Goal: Task Accomplishment & Management: Manage account settings

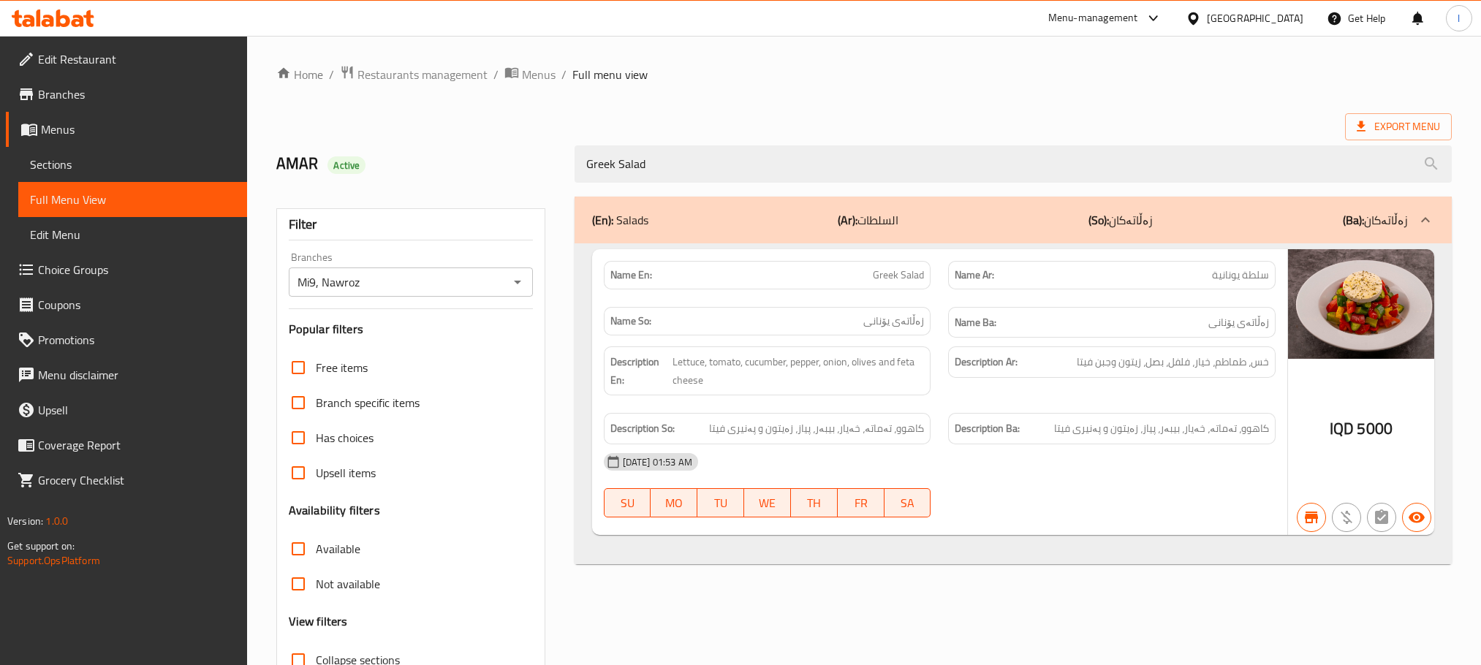
scroll to position [114, 0]
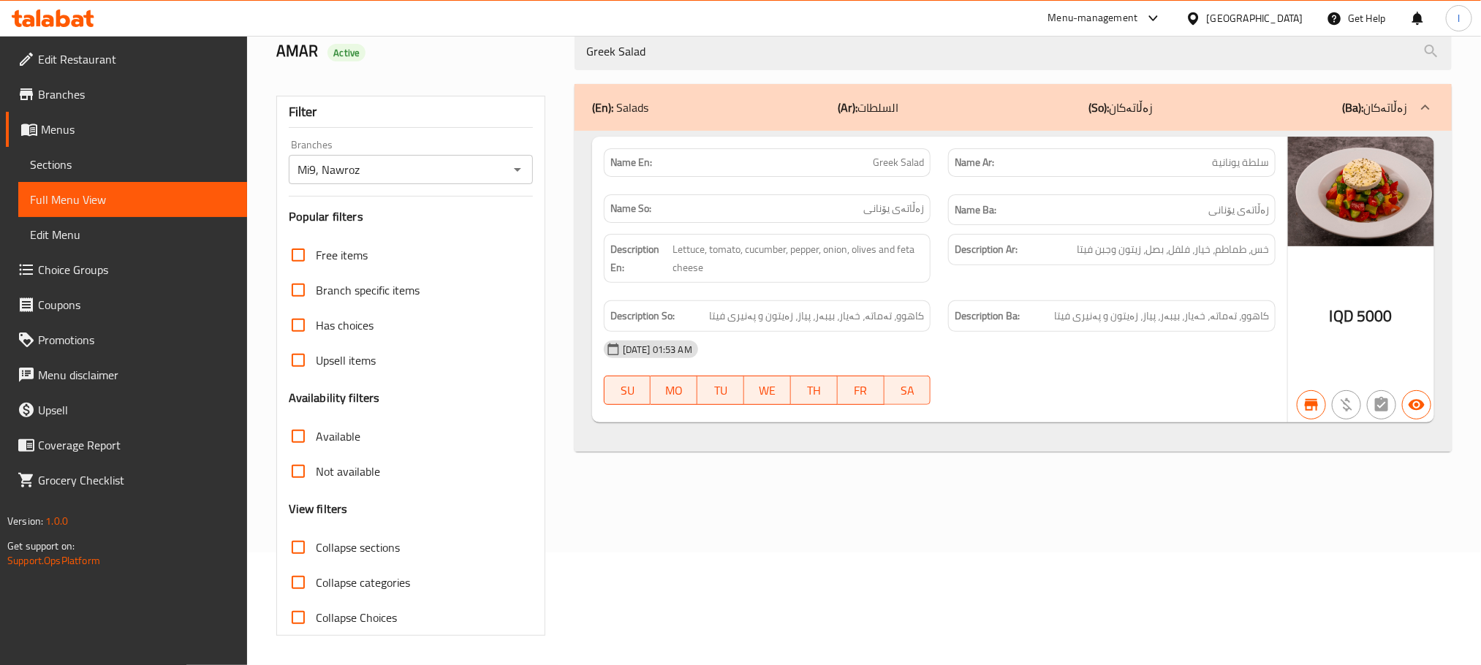
click at [83, 156] on span "Sections" at bounding box center [132, 165] width 205 height 18
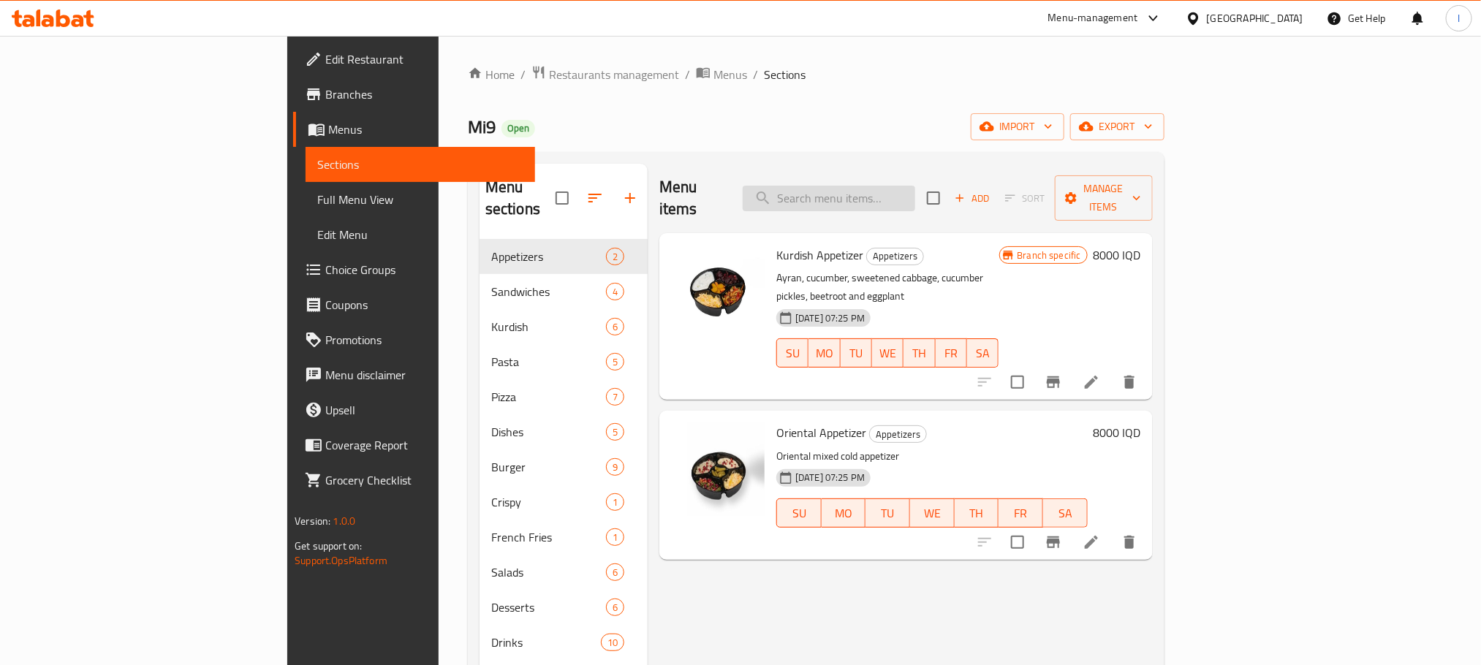
click at [893, 195] on input "search" at bounding box center [829, 199] width 172 height 26
click at [57, 11] on icon at bounding box center [63, 19] width 14 height 18
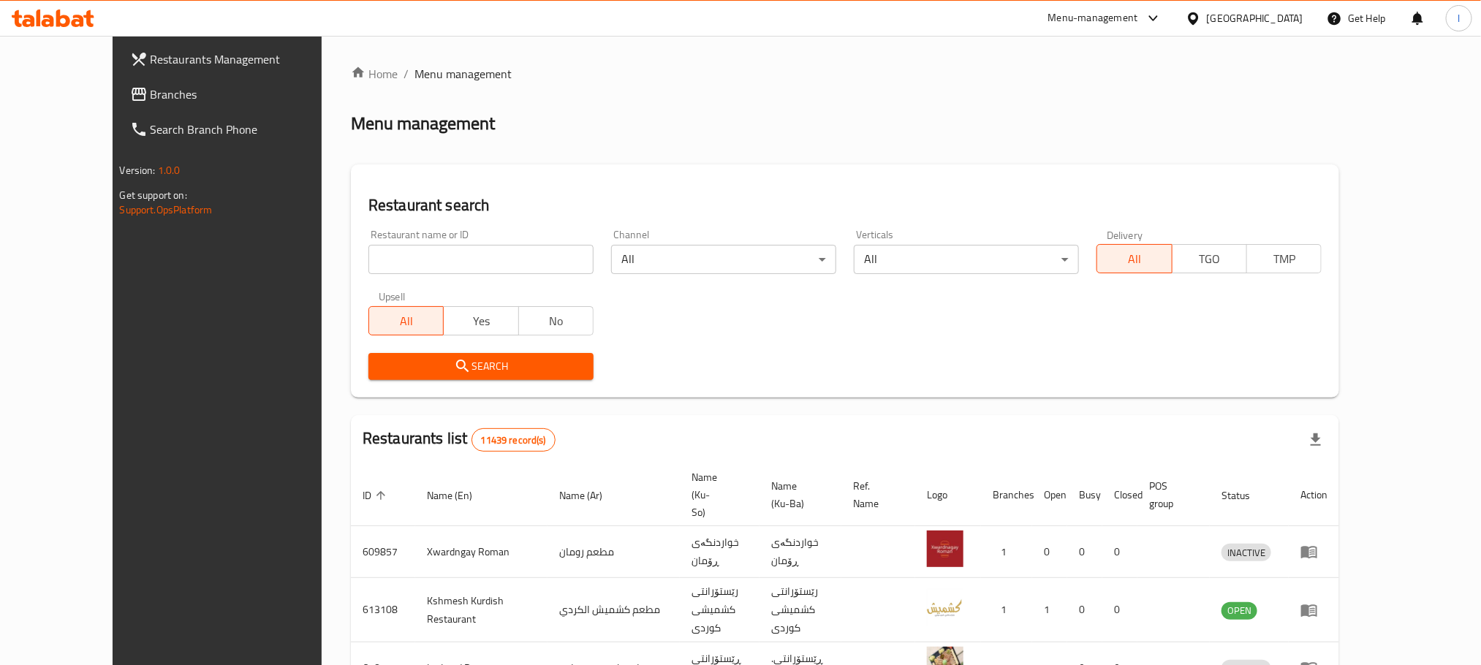
click at [386, 250] on input "search" at bounding box center [480, 259] width 225 height 29
paste input "Furys"
type input "Furys"
click button "Search" at bounding box center [480, 366] width 225 height 27
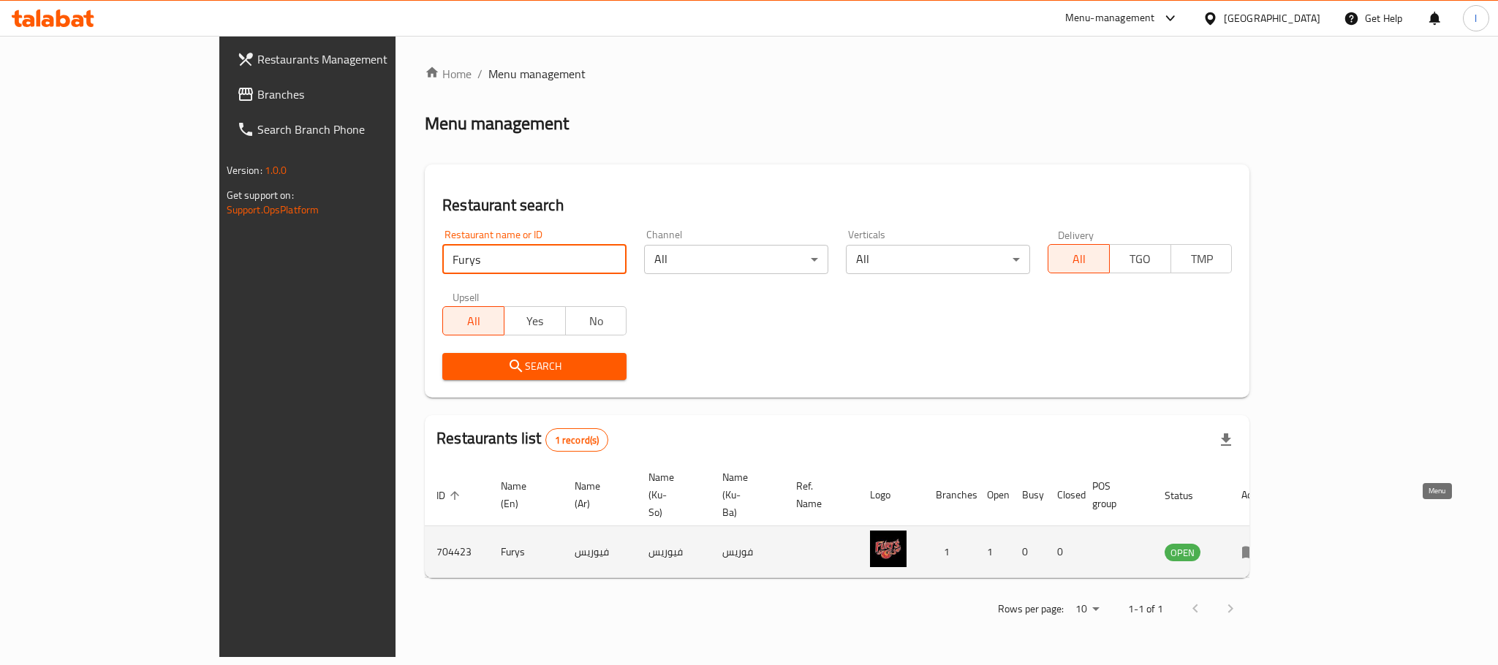
click at [1259, 543] on icon "enhanced table" at bounding box center [1250, 552] width 18 height 18
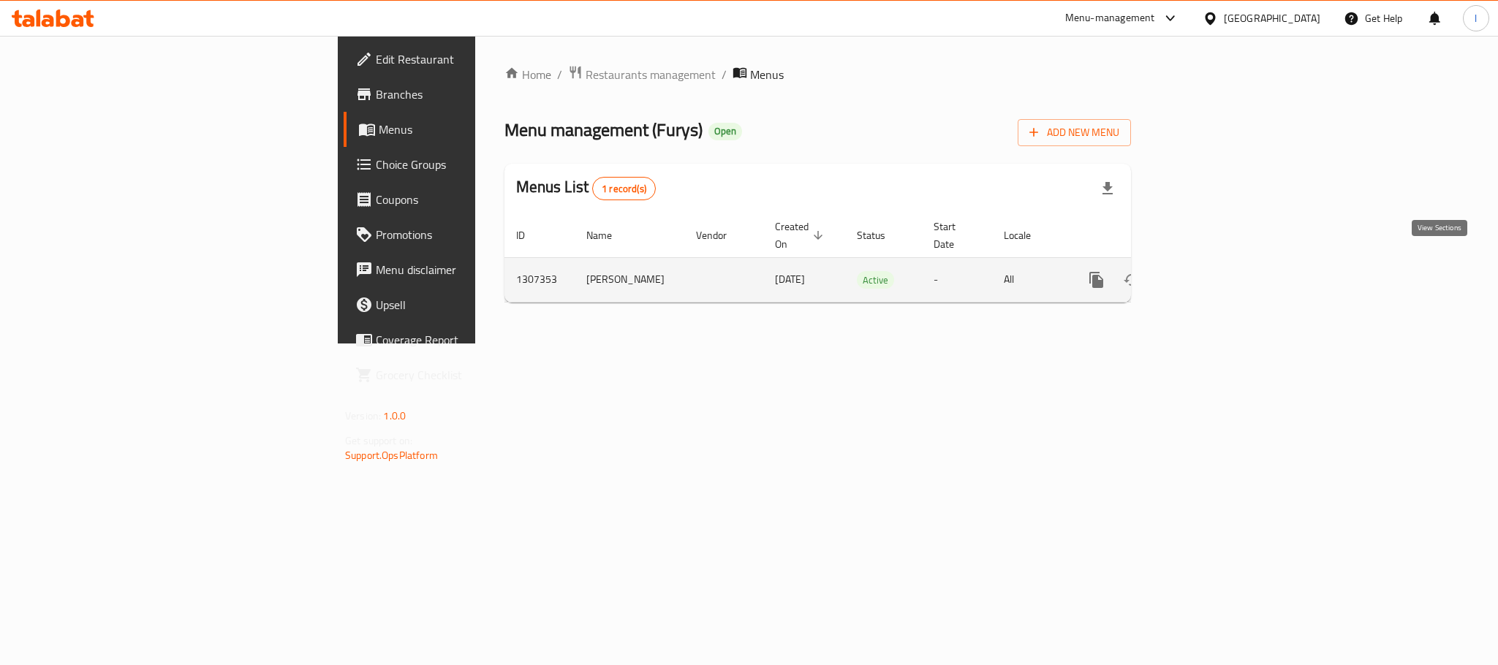
click at [1219, 262] on link "enhanced table" at bounding box center [1201, 279] width 35 height 35
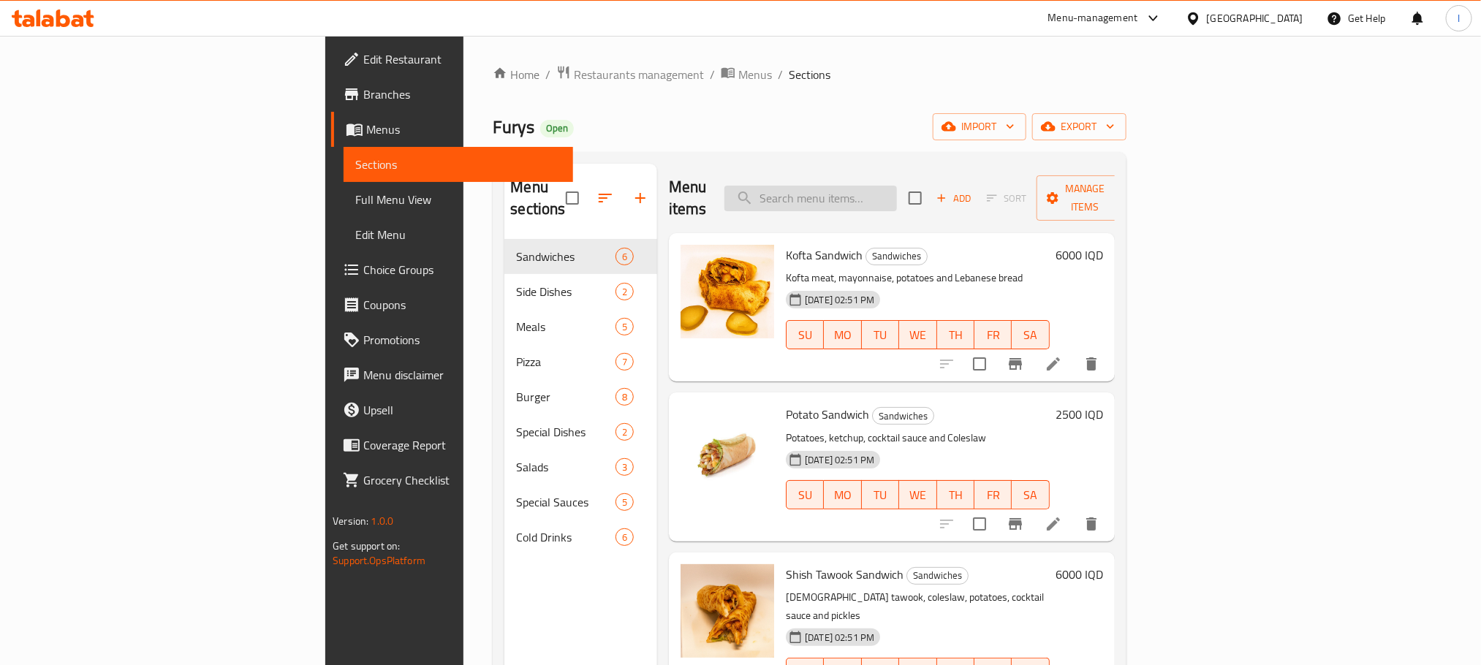
click at [897, 189] on input "search" at bounding box center [810, 199] width 172 height 26
paste input "Rizo Spicy"
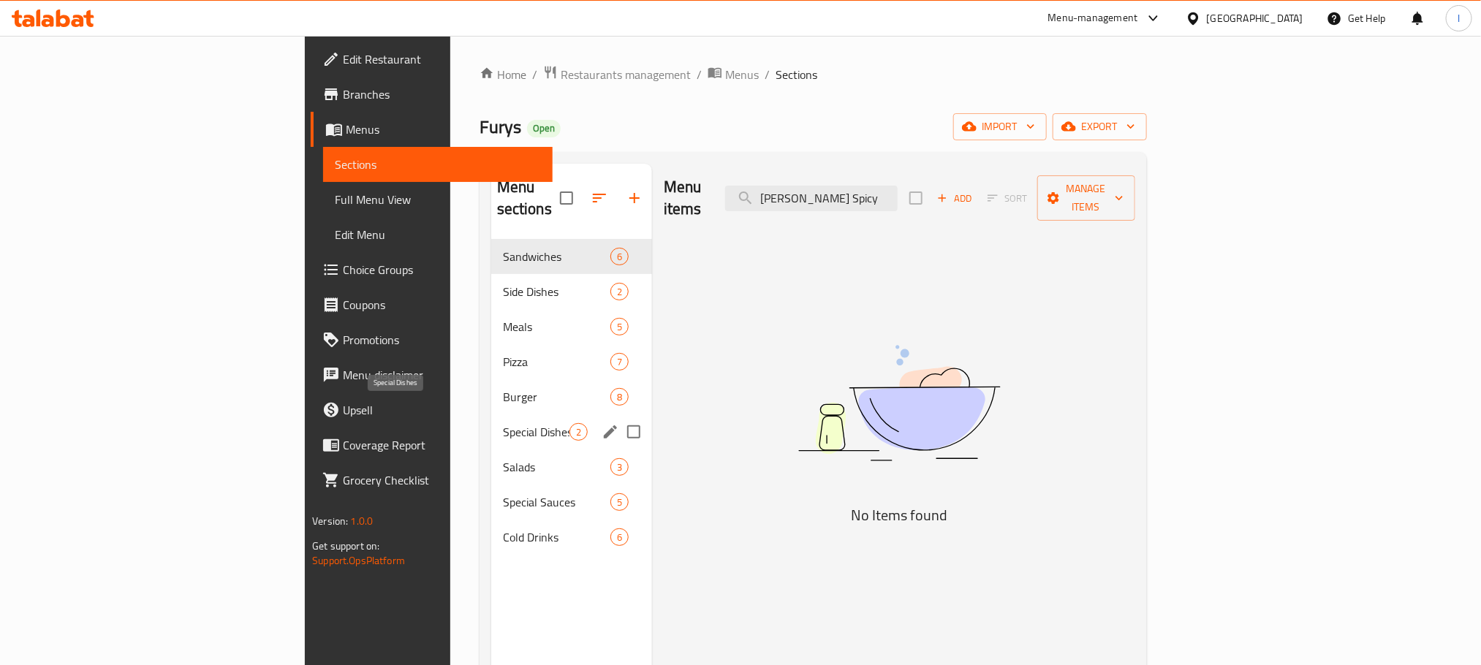
type input "Rizo Spicy"
click at [503, 423] on span "Special Dishes" at bounding box center [536, 432] width 67 height 18
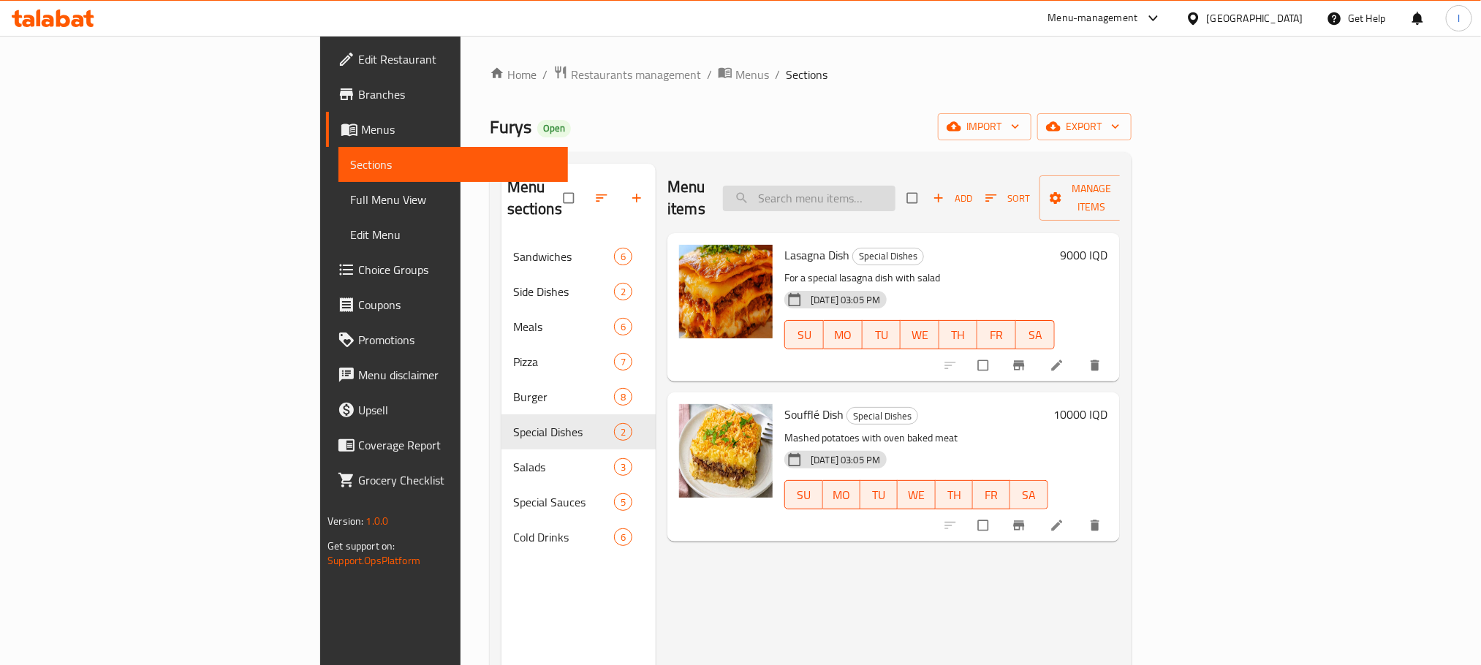
click at [895, 189] on input "search" at bounding box center [809, 199] width 172 height 26
paste input "Rizo Spicy"
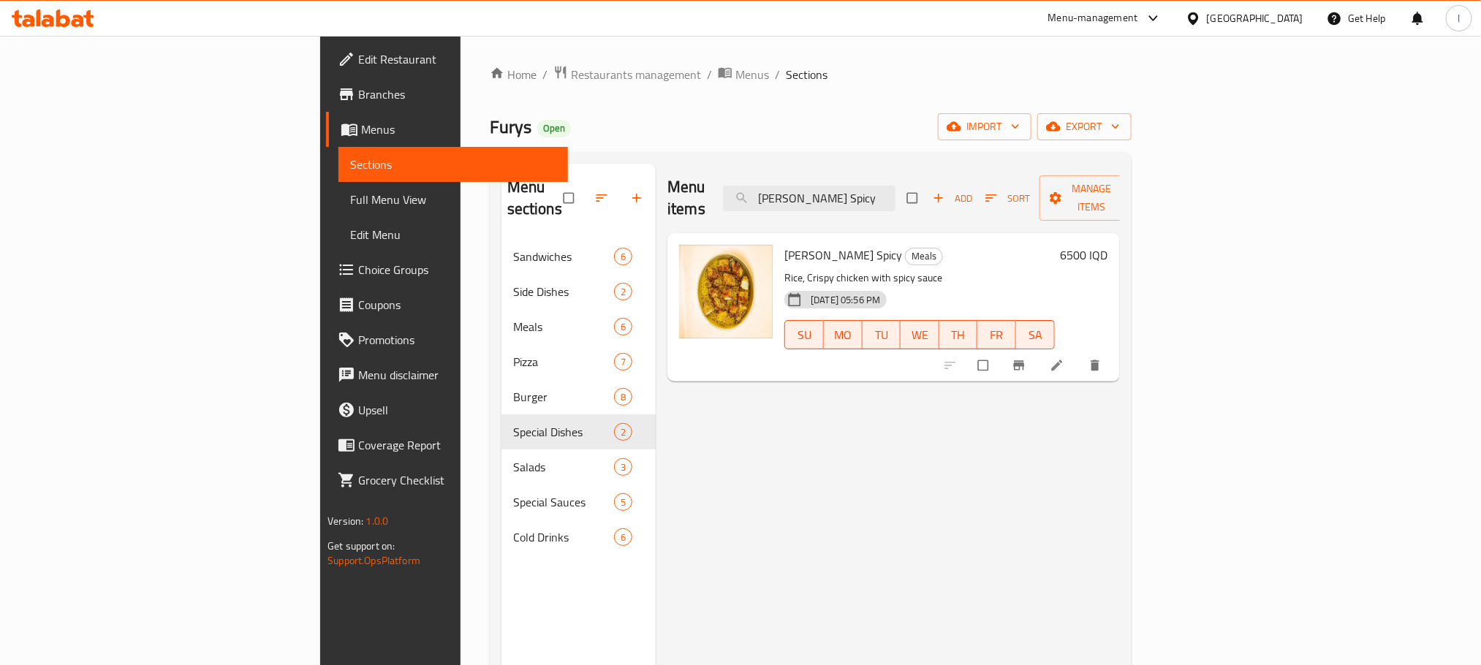
type input "Rizo Spicy"
click at [1064, 358] on icon at bounding box center [1057, 365] width 15 height 15
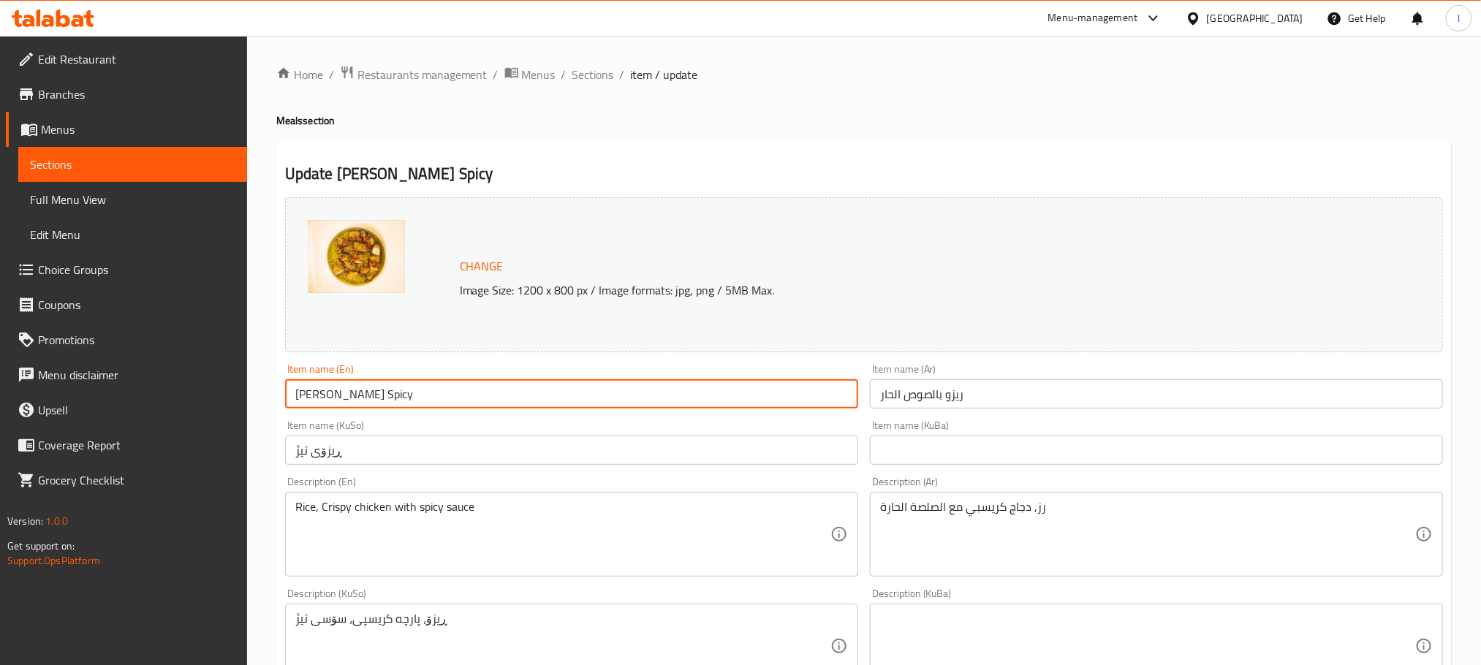
drag, startPoint x: 320, startPoint y: 391, endPoint x: 367, endPoint y: 400, distance: 47.6
click at [367, 400] on input "Rizo Spicy" at bounding box center [571, 393] width 573 height 29
click at [299, 389] on input "Rizo" at bounding box center [571, 393] width 573 height 29
paste input "Spicy"
click at [312, 398] on input "Spicy Rizo" at bounding box center [571, 393] width 573 height 29
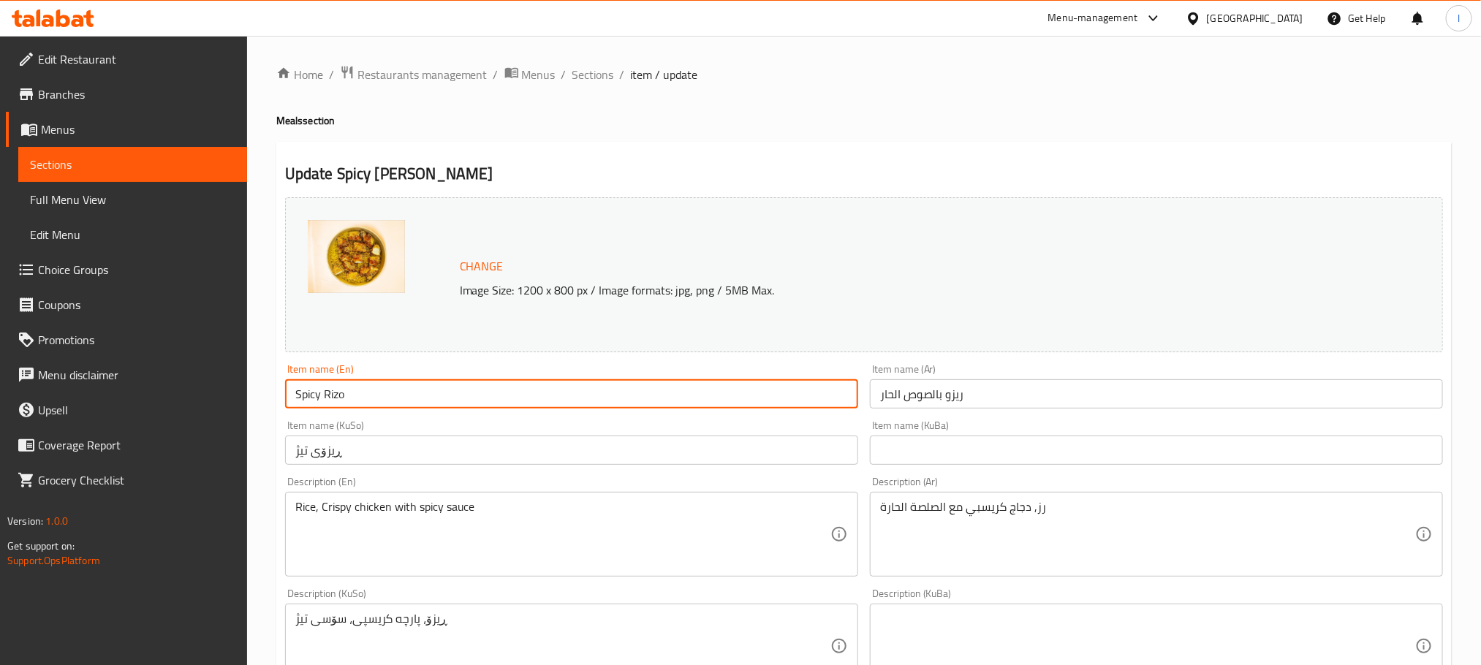
click at [312, 398] on input "Spicy Rizo" at bounding box center [571, 393] width 573 height 29
type input "Spicy Rizo"
click at [987, 397] on input "ريزو بالصوص الحار" at bounding box center [1156, 393] width 573 height 29
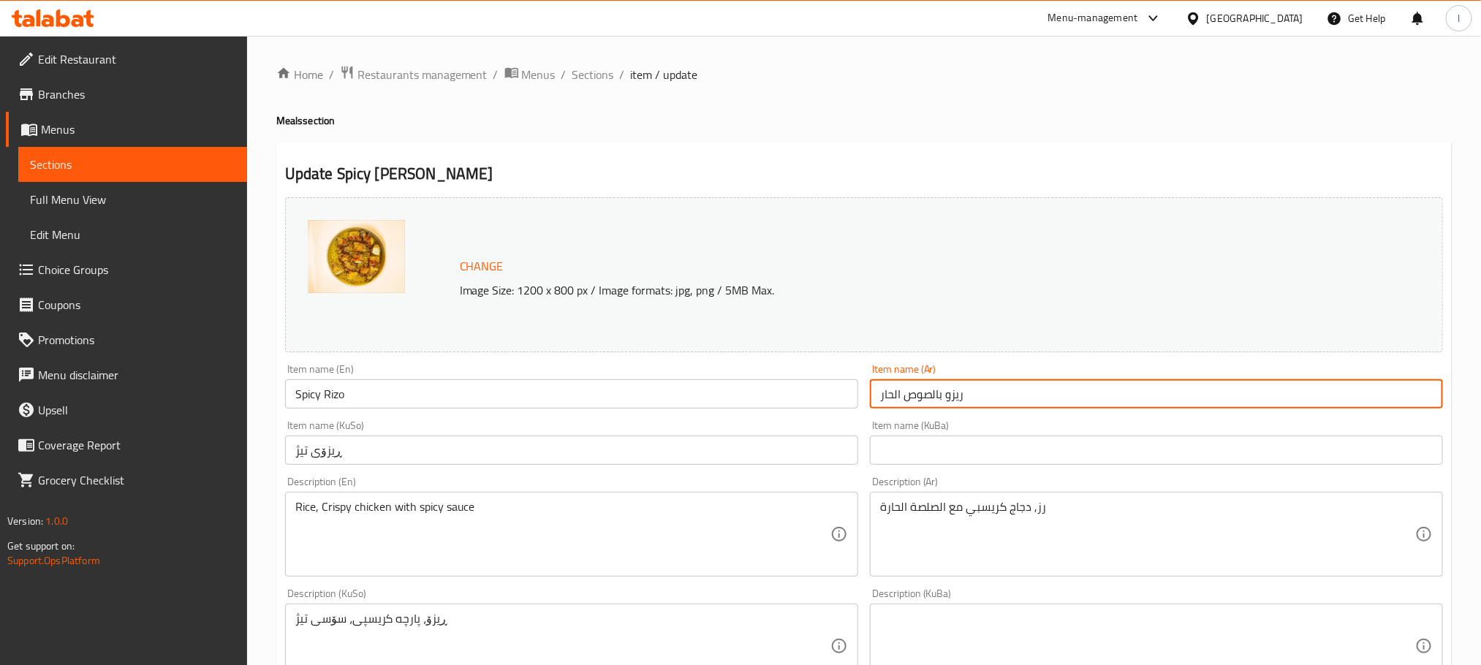
click at [987, 397] on input "ريزو بالصوص الحار" at bounding box center [1156, 393] width 573 height 29
paste input "text"
type input "ريزو حار"
click at [406, 461] on input "ڕیزۆی تیژ" at bounding box center [571, 450] width 573 height 29
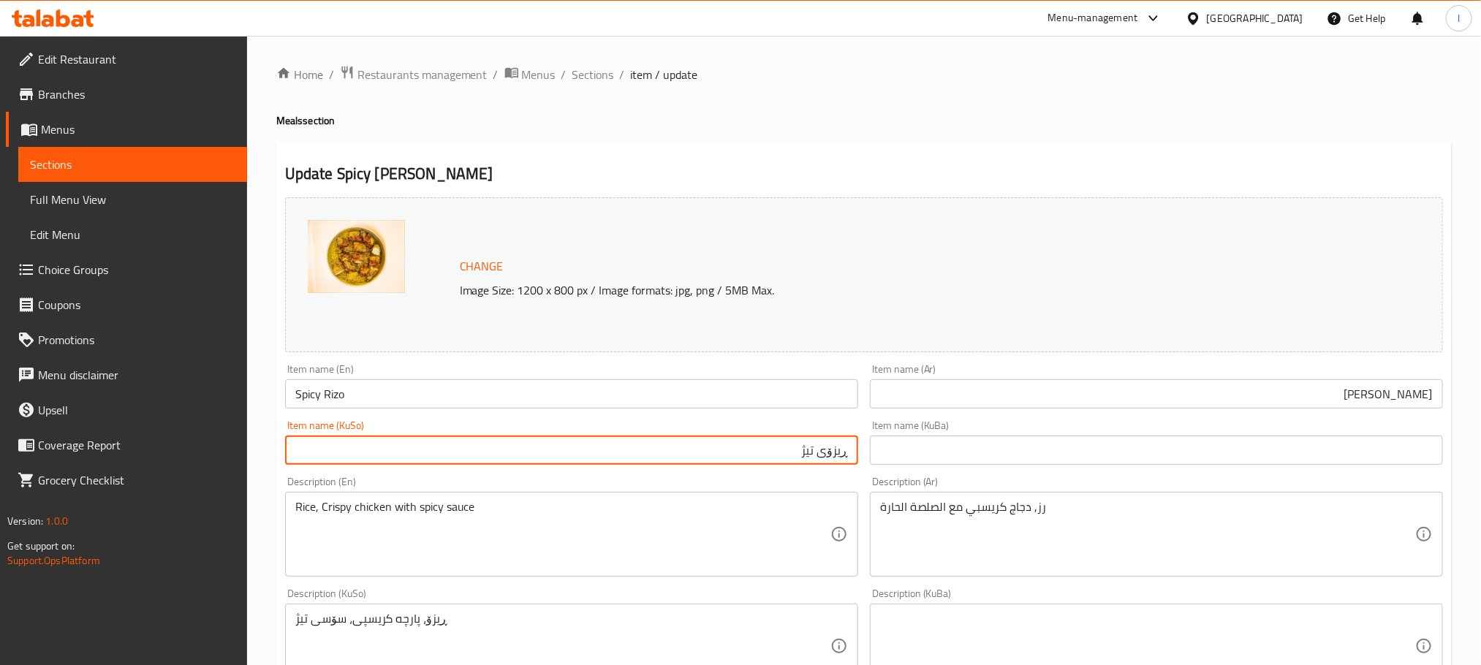
click at [812, 439] on input "ڕیزۆی تیژ" at bounding box center [571, 450] width 573 height 29
type input "ریزۆی تیژ"
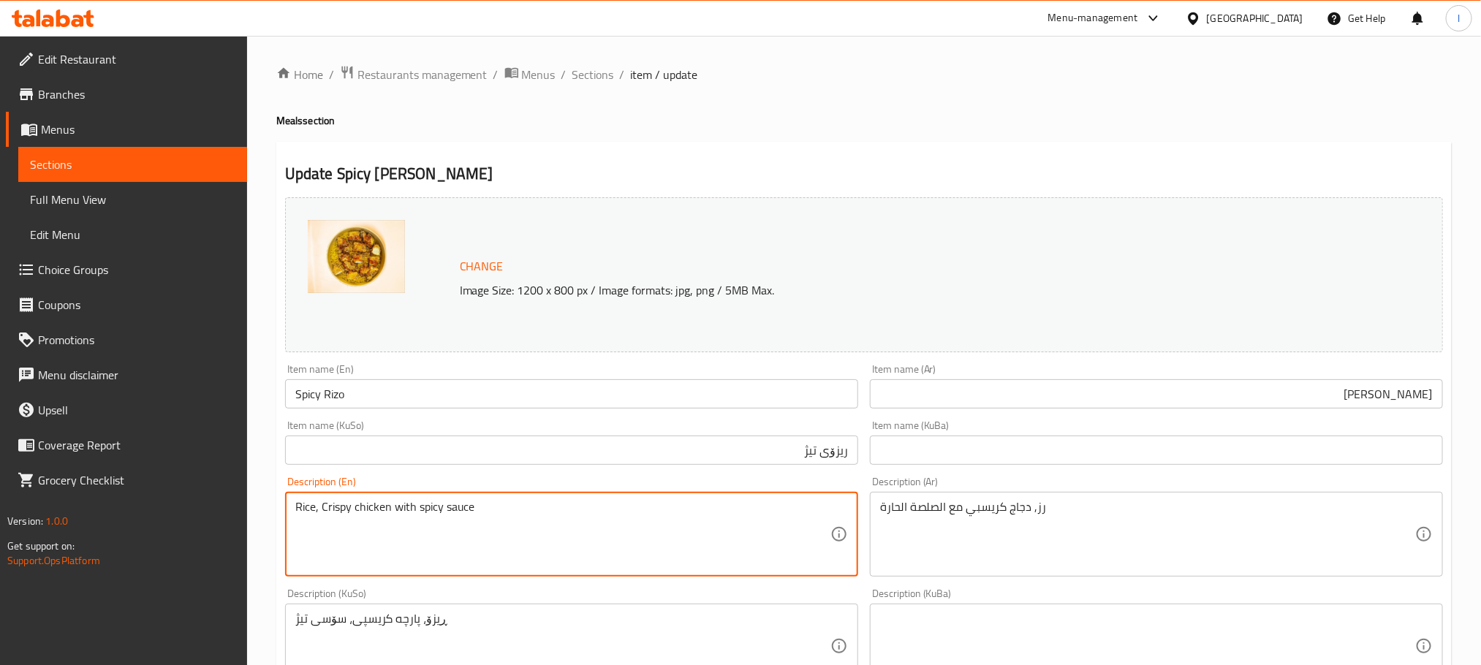
click at [392, 511] on textarea "Rice, Crispy chicken with spicy sauce" at bounding box center [562, 534] width 535 height 69
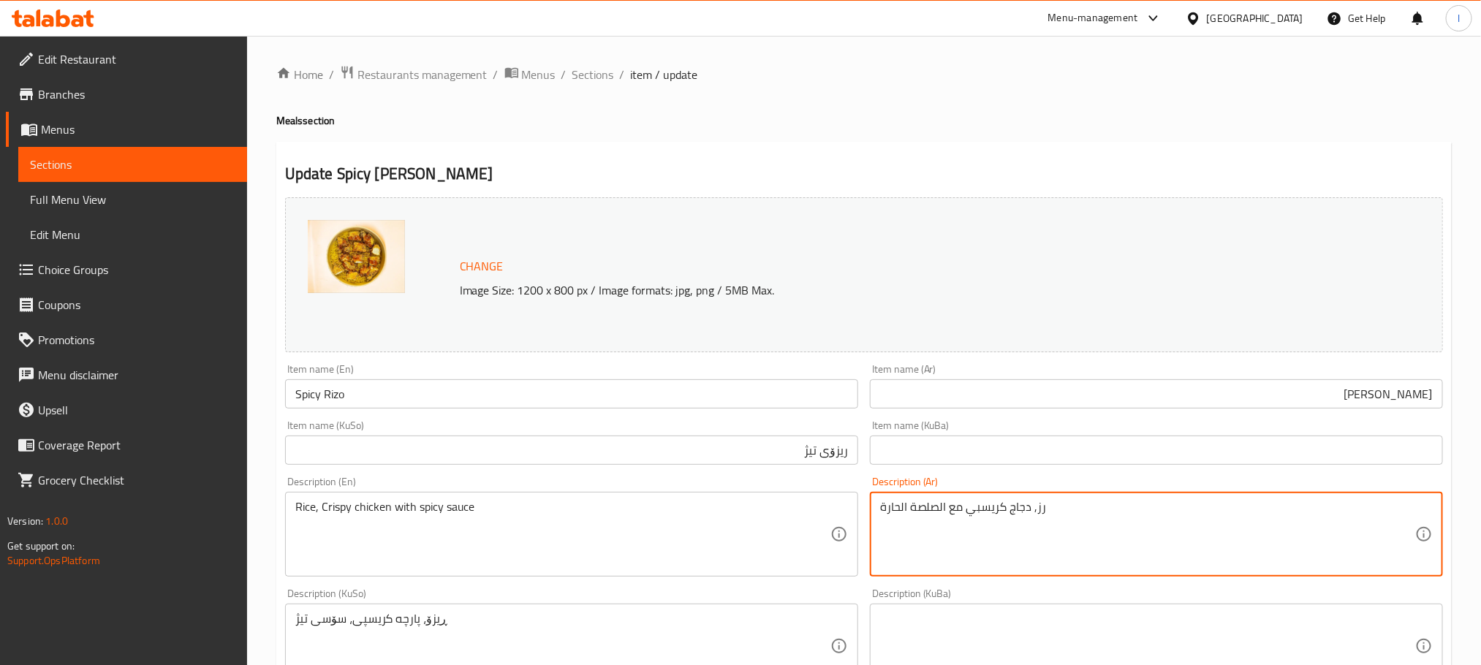
click at [955, 520] on textarea "رز, دجاج كريسبي مع الصلصة الحارة" at bounding box center [1147, 534] width 535 height 69
paste textarea "رز، دجاج مقرمش مع صلصة"
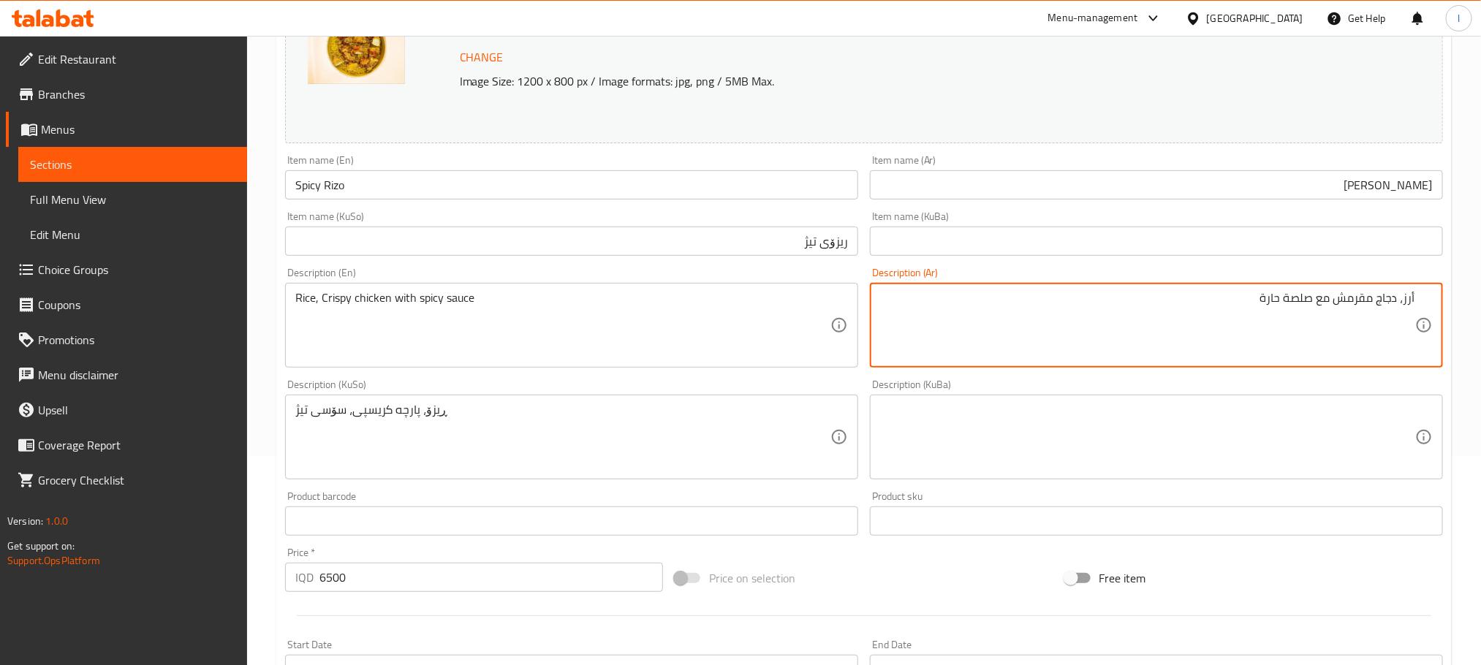
scroll to position [246, 0]
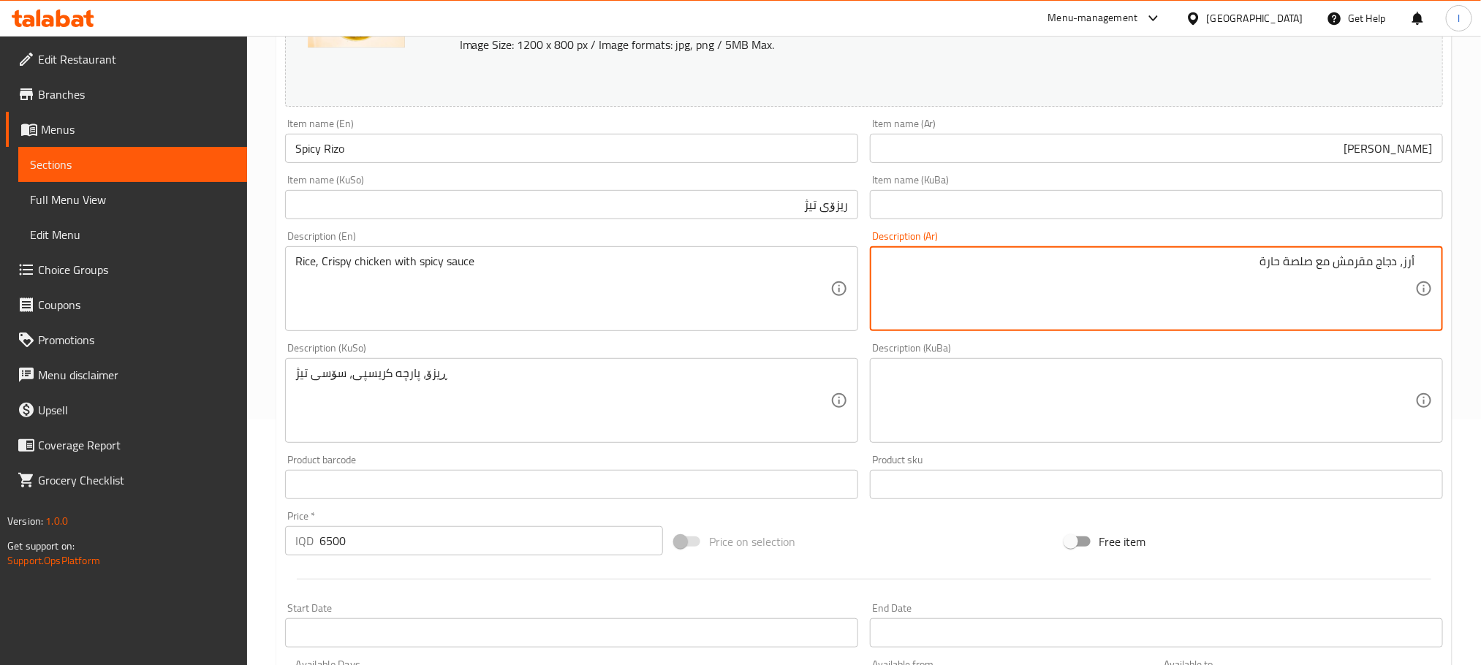
type textarea "أرز، دجاج مقرمش مع صلصة حارة"
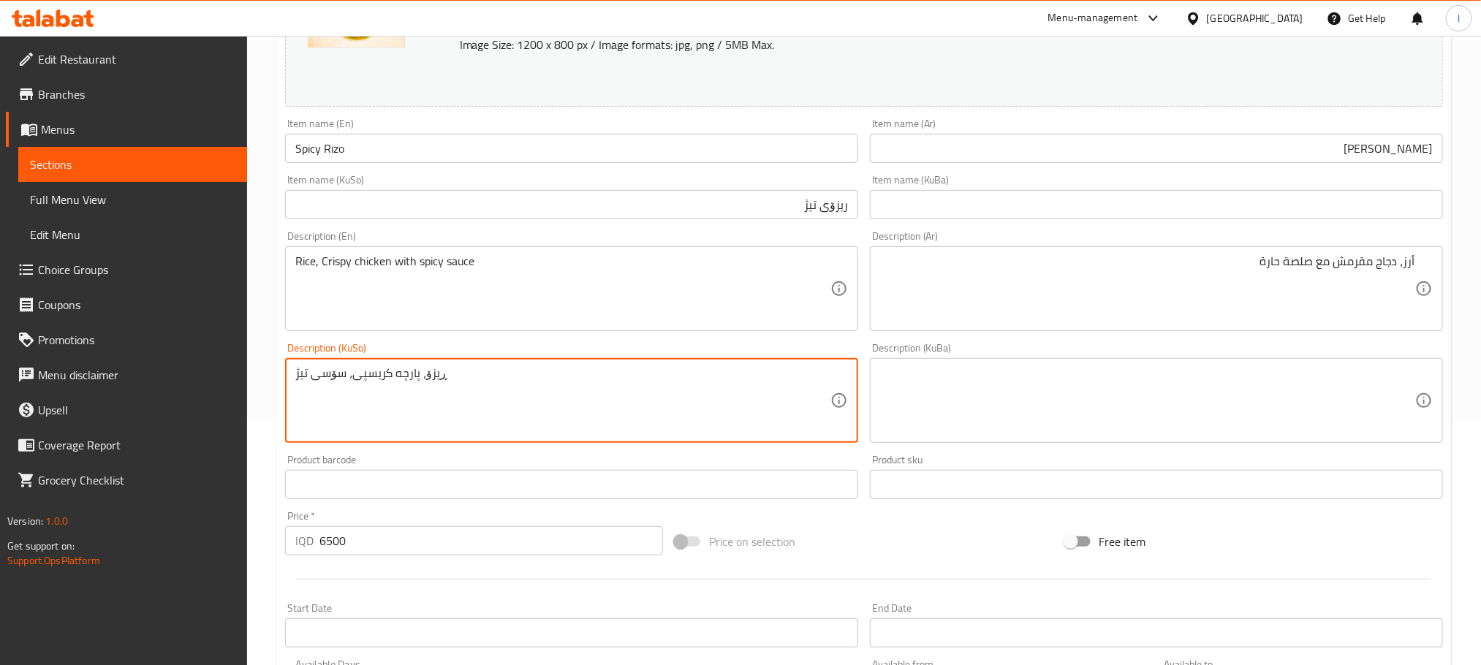
click at [527, 382] on textarea "ڕیزۆ، پارچه کریسپی، سۆسی تیژ" at bounding box center [562, 400] width 535 height 69
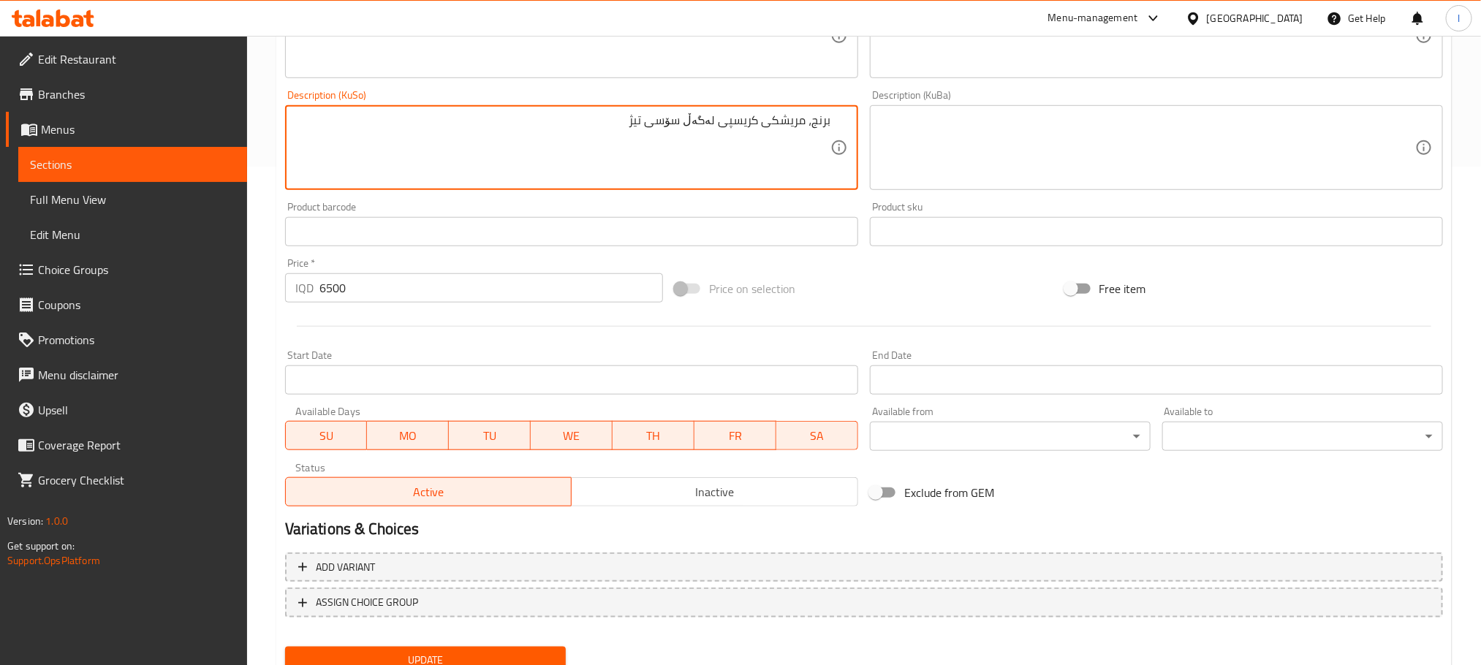
scroll to position [555, 0]
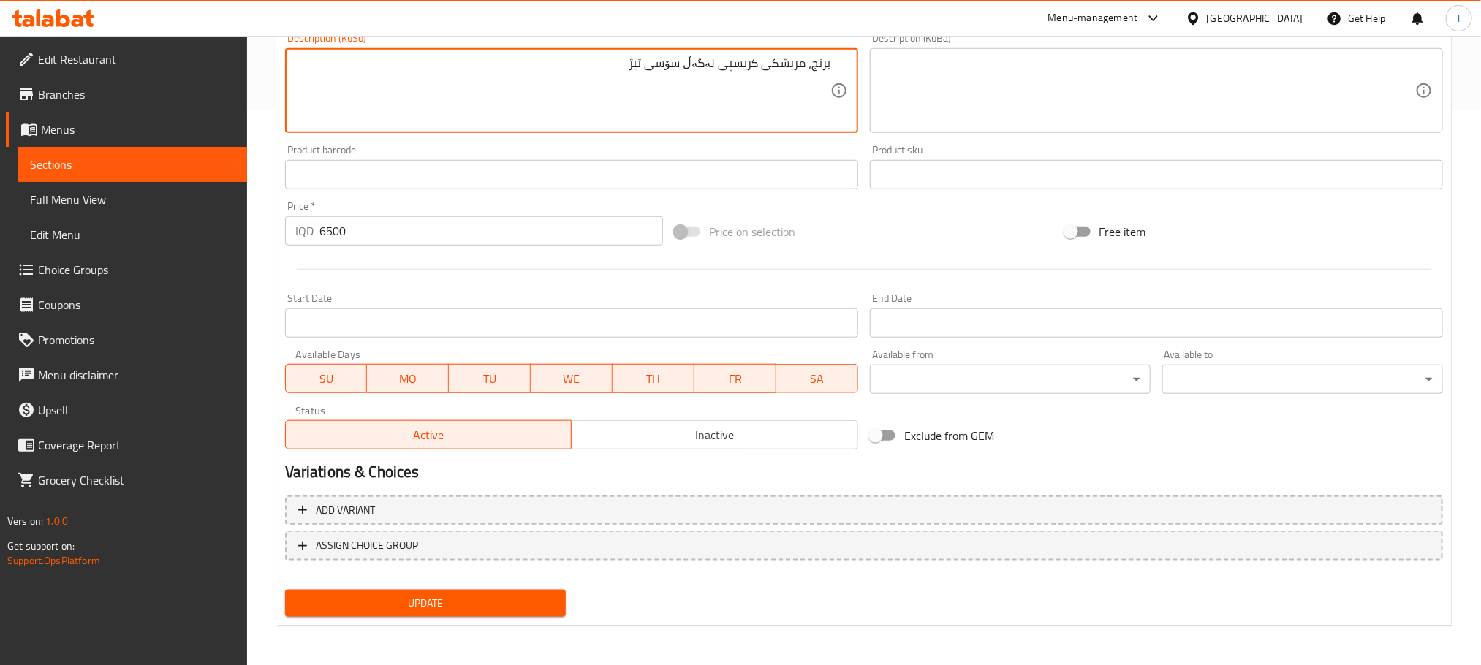
type textarea "برنج، مریشکی کریسپی لەگەڵ سۆسی تیژ"
click at [449, 602] on span "Update" at bounding box center [425, 603] width 257 height 18
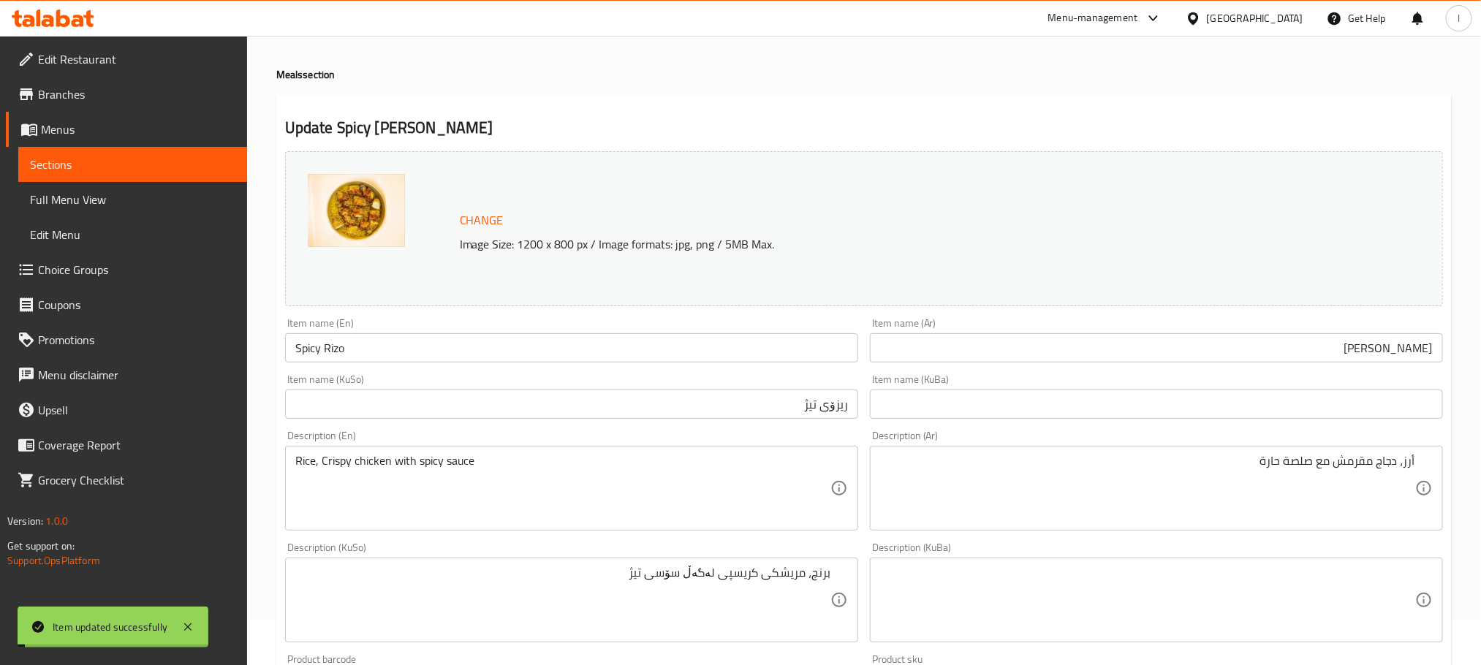
scroll to position [0, 0]
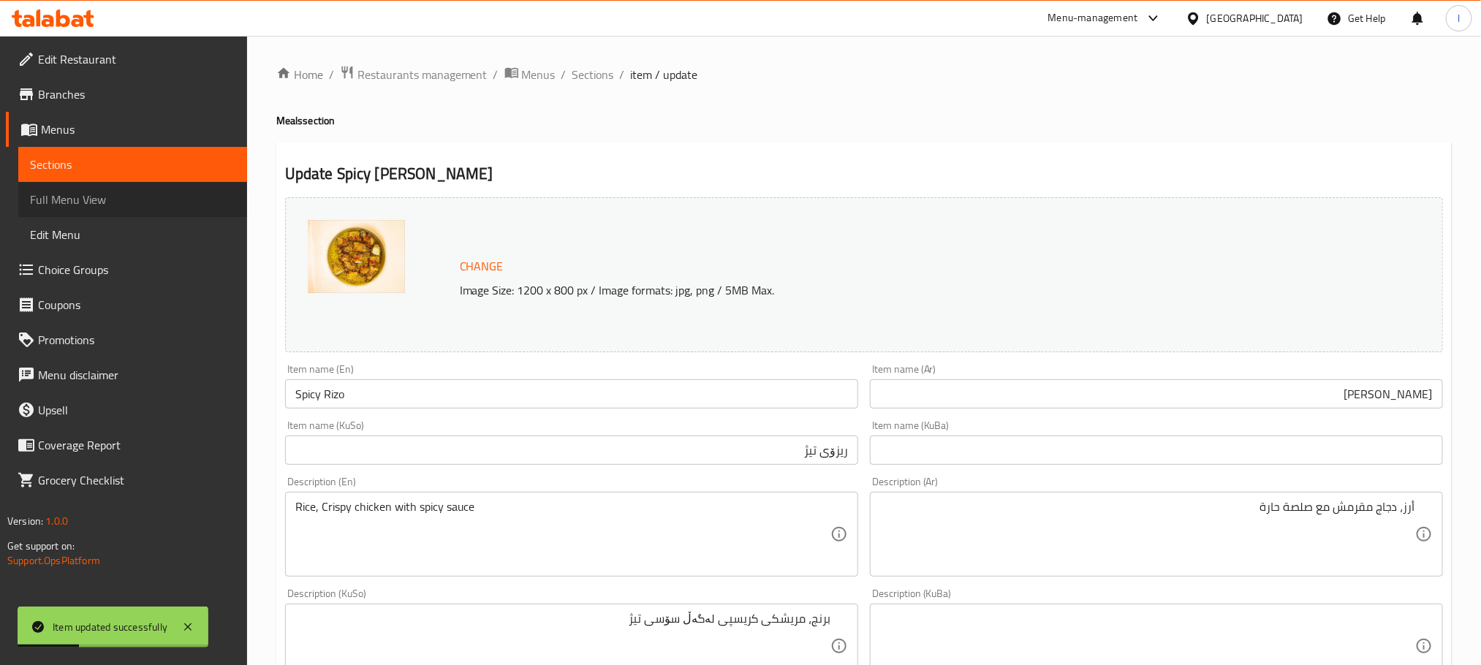
click at [108, 195] on span "Full Menu View" at bounding box center [132, 200] width 205 height 18
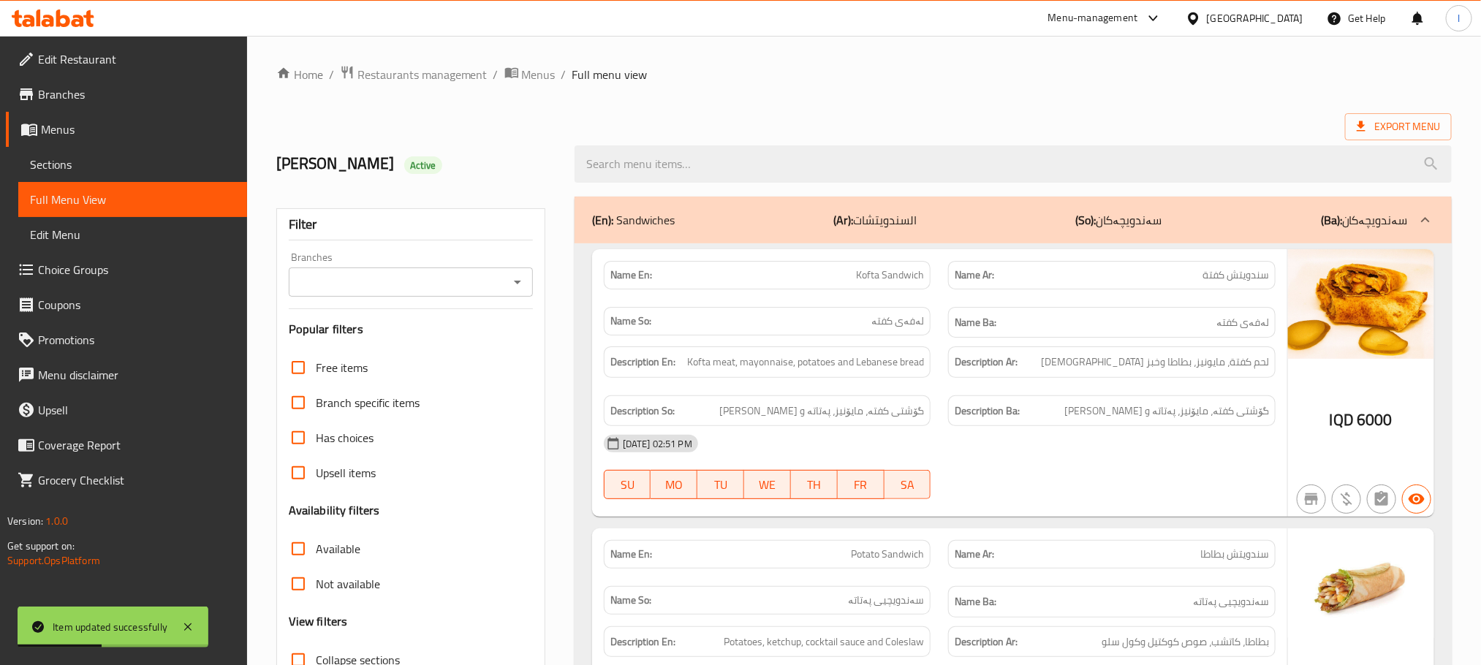
click at [518, 278] on icon "Open" at bounding box center [518, 282] width 18 height 18
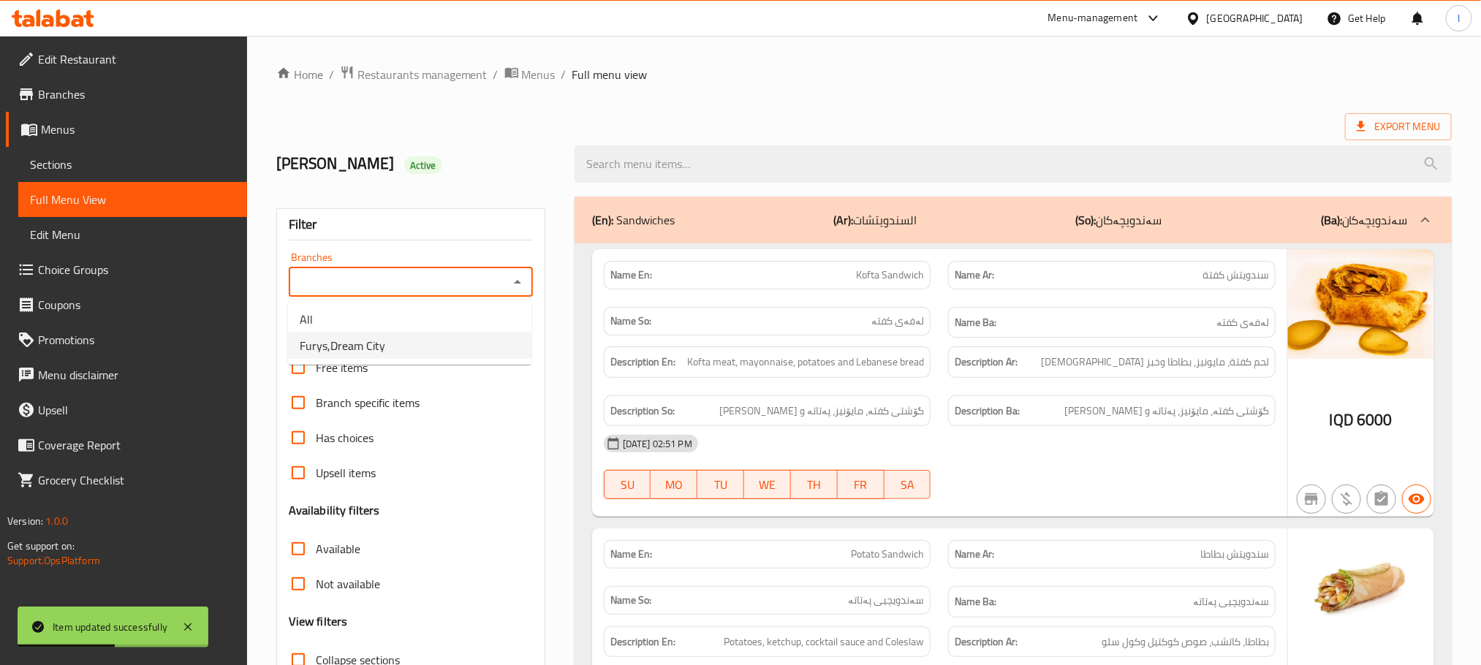
click at [421, 352] on li "Furys,Dream City" at bounding box center [409, 346] width 243 height 26
type input "Furys,Dream City"
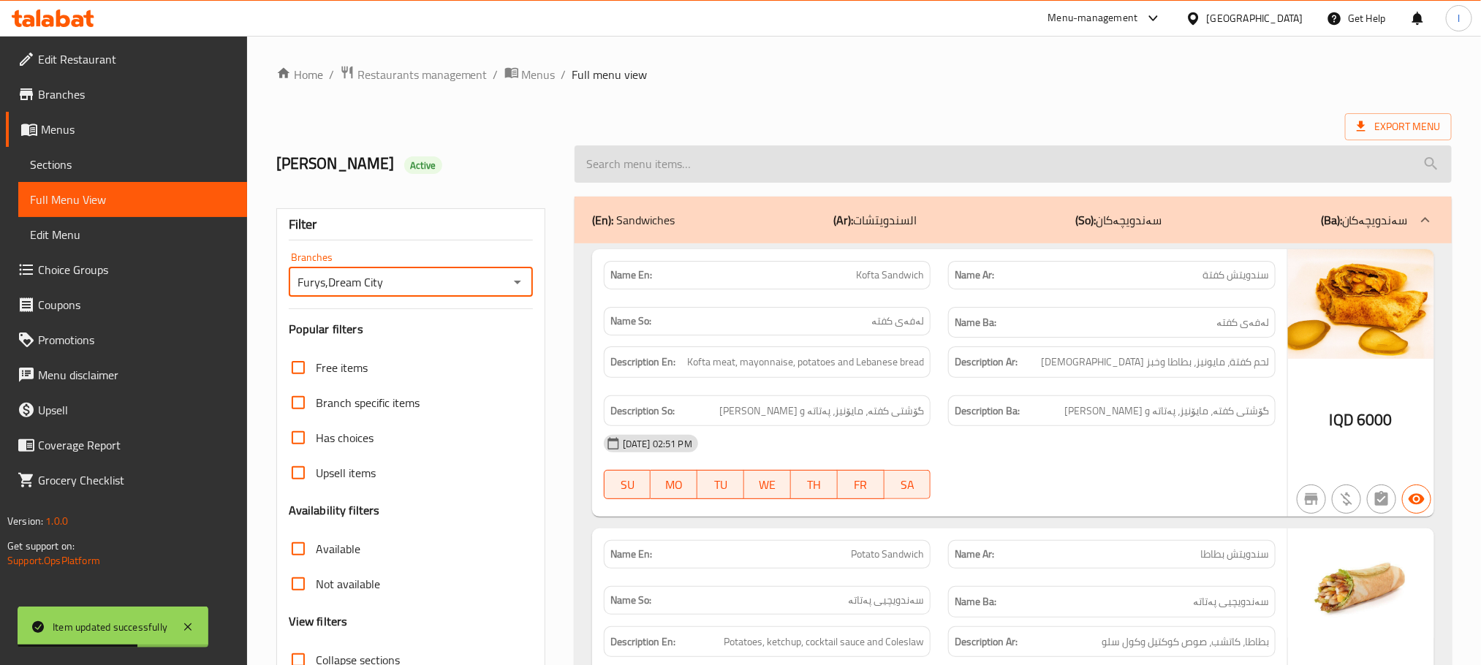
click at [610, 154] on input "search" at bounding box center [1012, 163] width 877 height 37
paste input "Spicy Rizo"
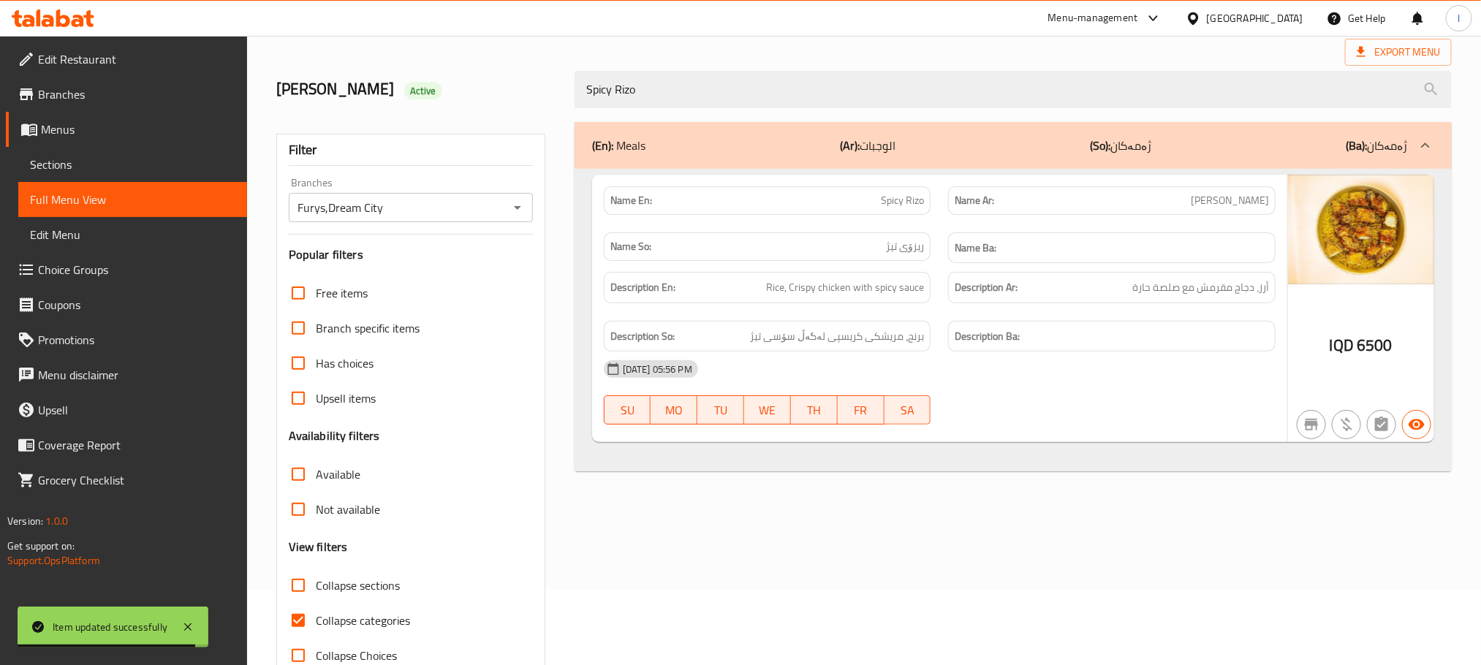
scroll to position [114, 0]
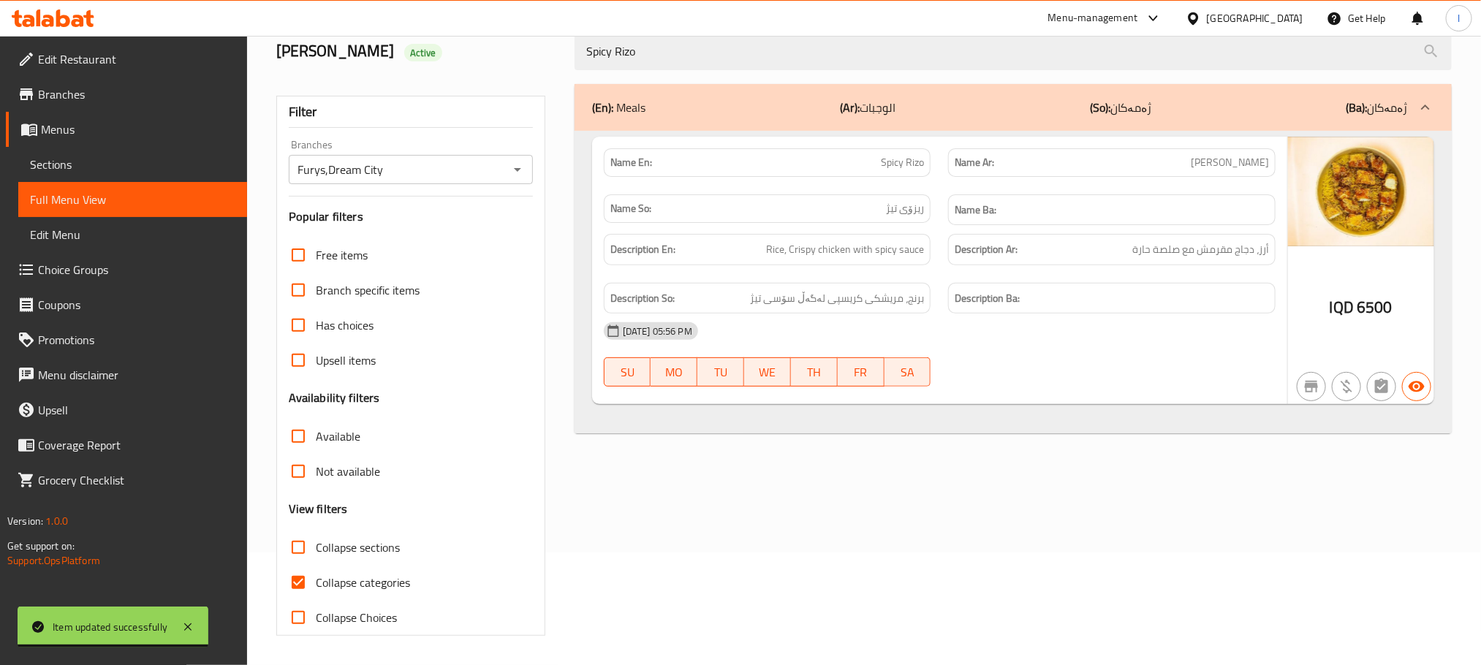
type input "Spicy Rizo"
click at [295, 574] on input "Collapse categories" at bounding box center [298, 582] width 35 height 35
checkbox input "false"
click at [53, 20] on icon at bounding box center [48, 21] width 12 height 12
